Goal: Task Accomplishment & Management: Manage account settings

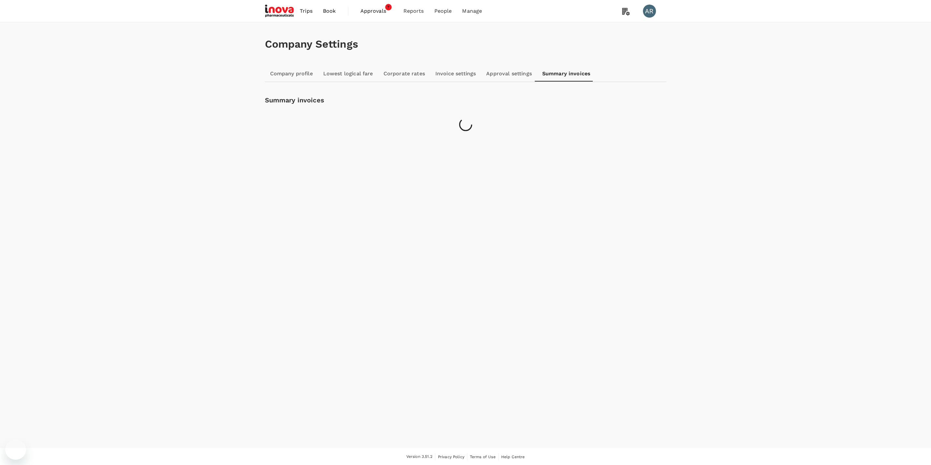
scroll to position [0, 0]
